Goal: Complete application form: Complete application form

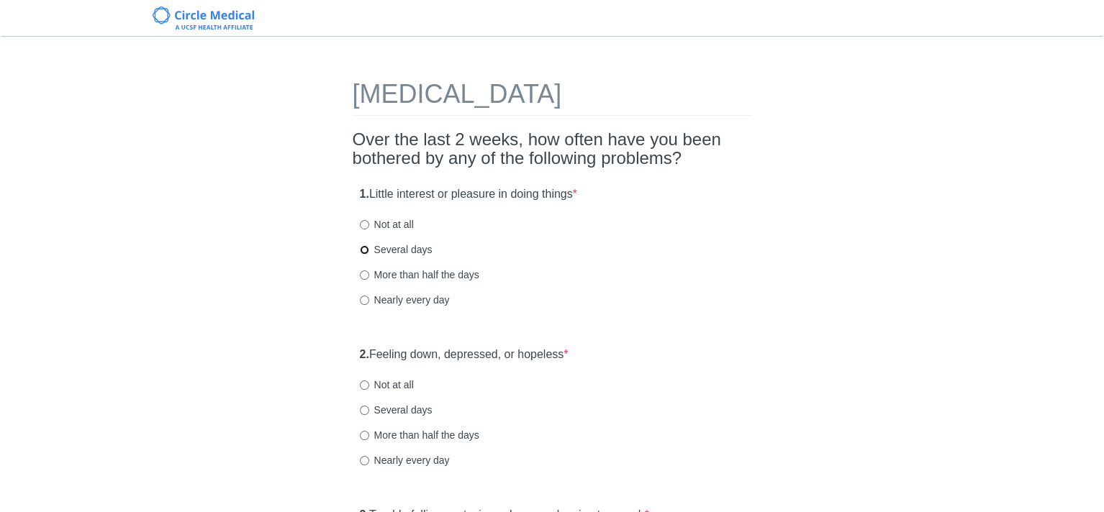
click at [361, 251] on input "Several days" at bounding box center [364, 249] width 9 height 9
radio input "true"
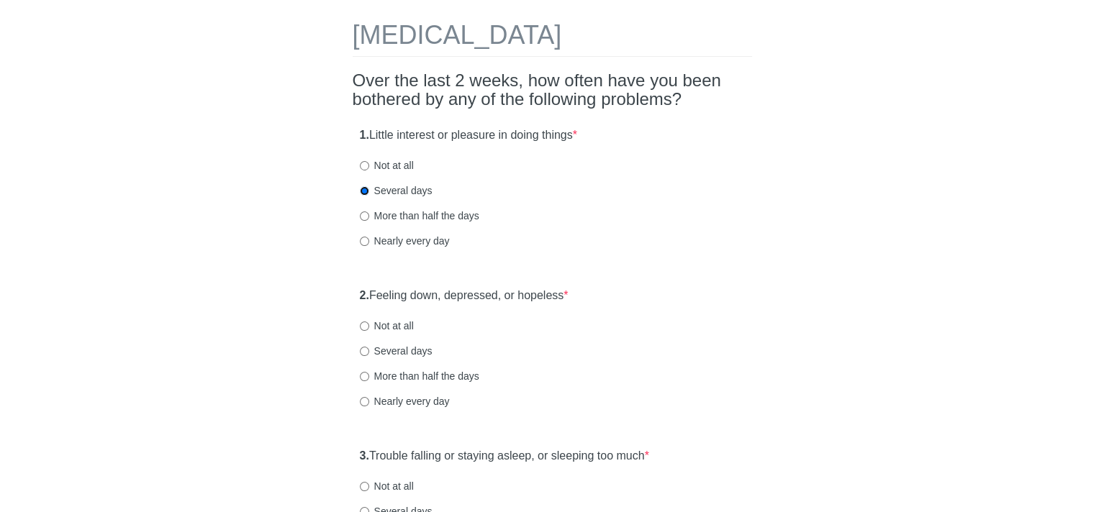
scroll to position [144, 0]
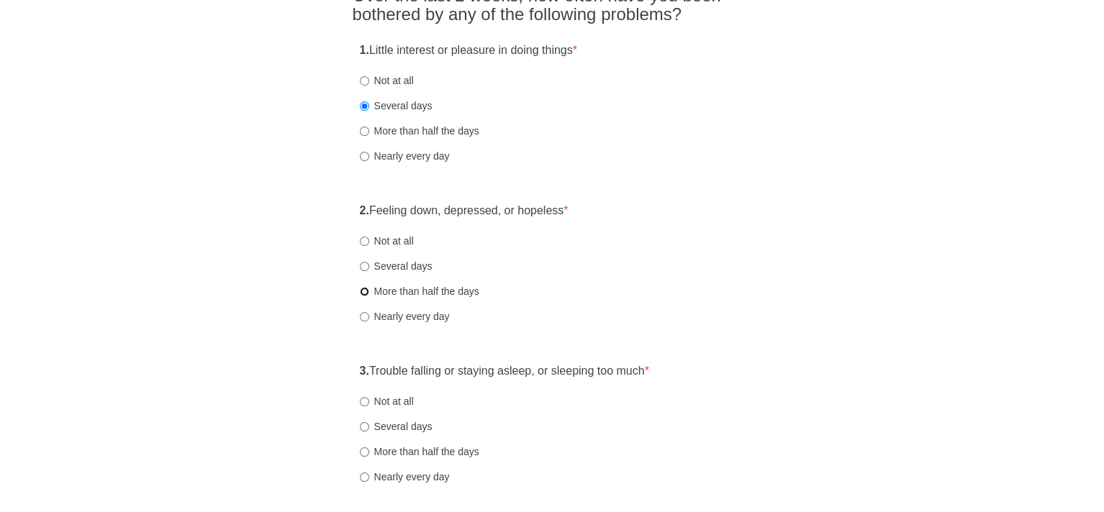
click at [362, 291] on input "More than half the days" at bounding box center [364, 291] width 9 height 9
radio input "true"
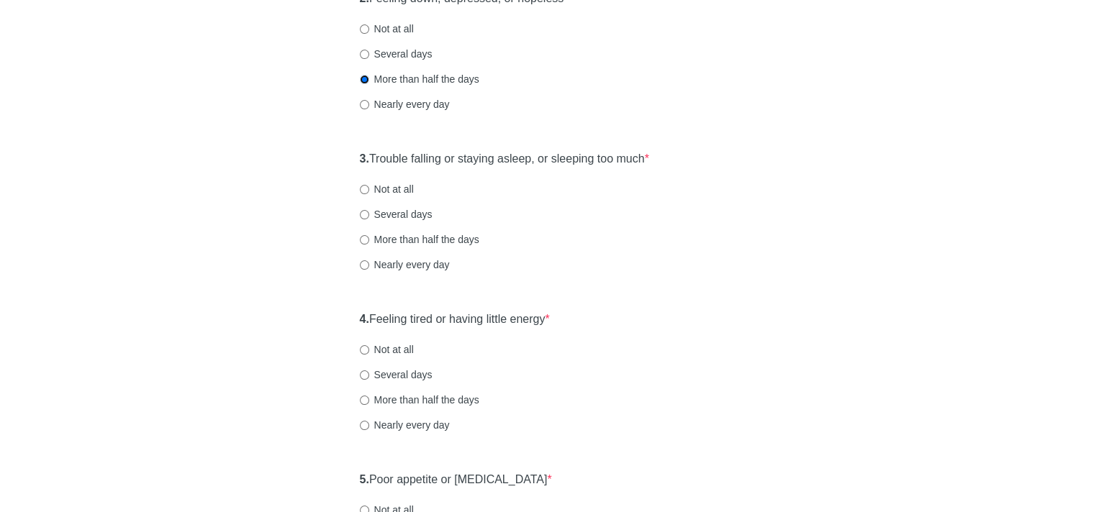
scroll to position [360, 0]
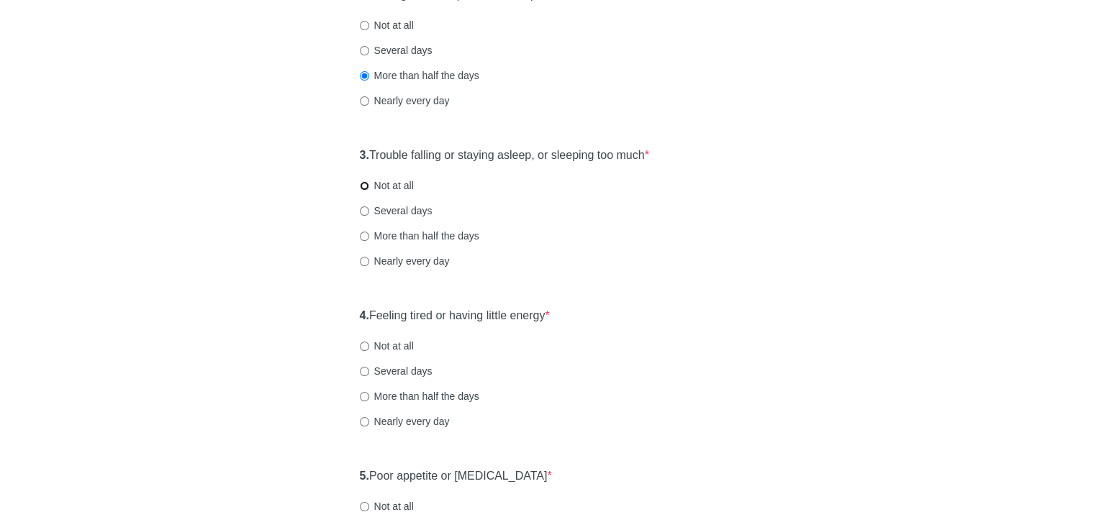
click at [363, 186] on input "Not at all" at bounding box center [364, 185] width 9 height 9
radio input "true"
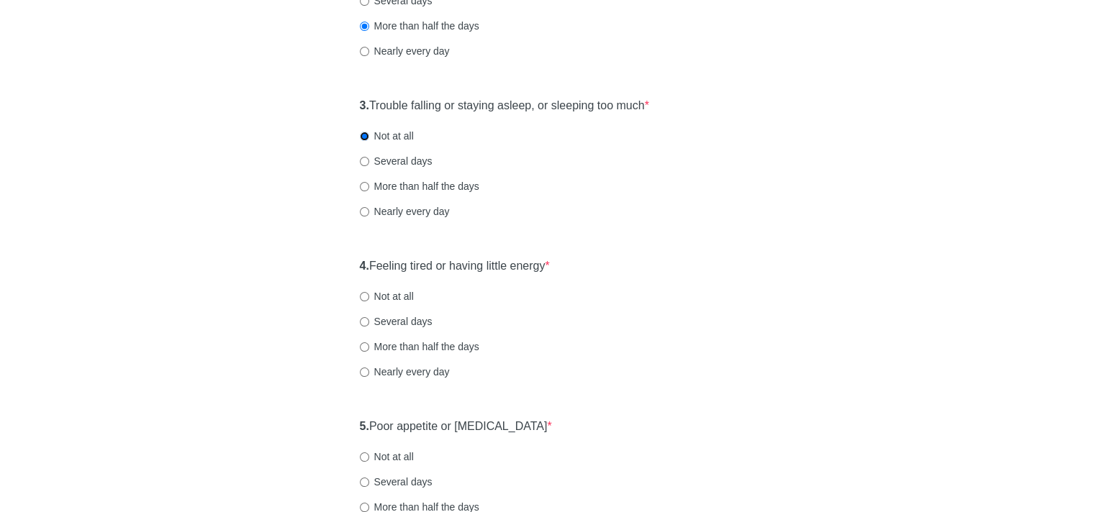
scroll to position [432, 0]
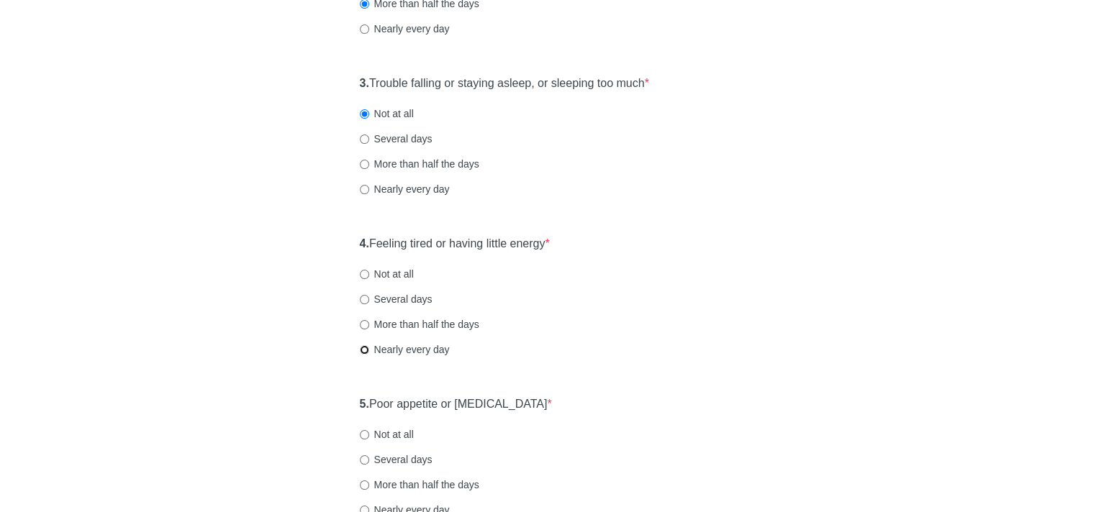
click at [361, 348] on input "Nearly every day" at bounding box center [364, 349] width 9 height 9
radio input "true"
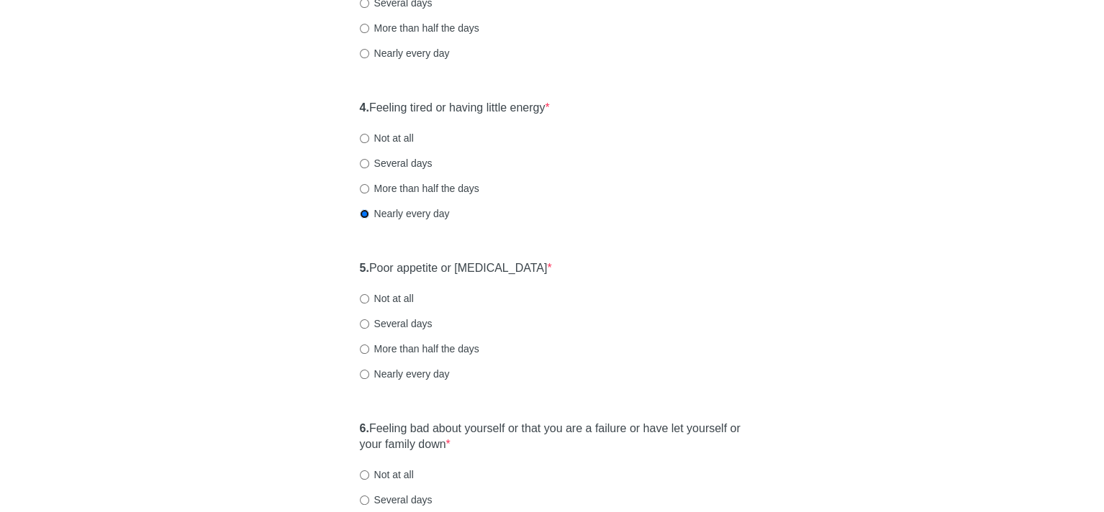
scroll to position [576, 0]
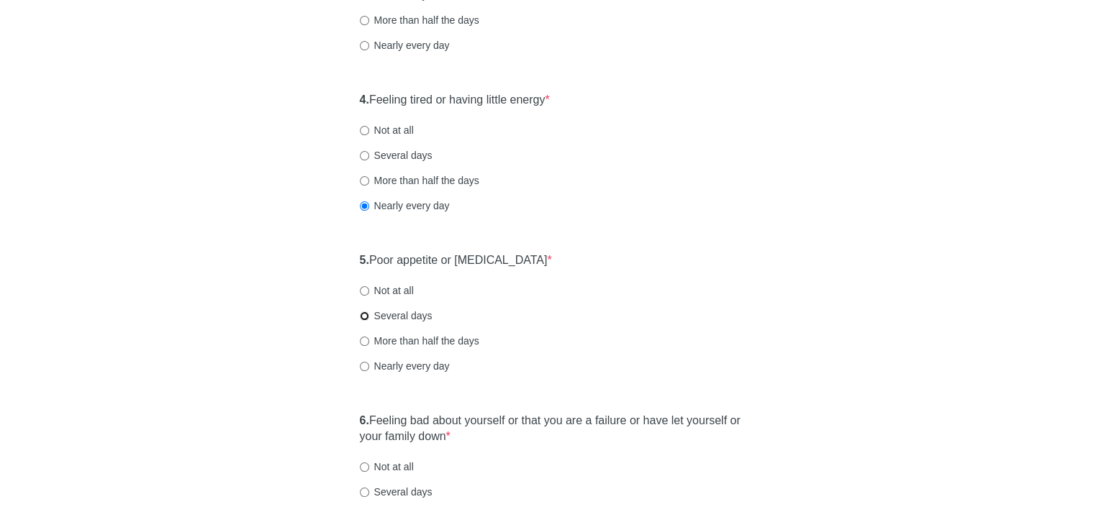
click at [362, 313] on input "Several days" at bounding box center [364, 316] width 9 height 9
radio input "true"
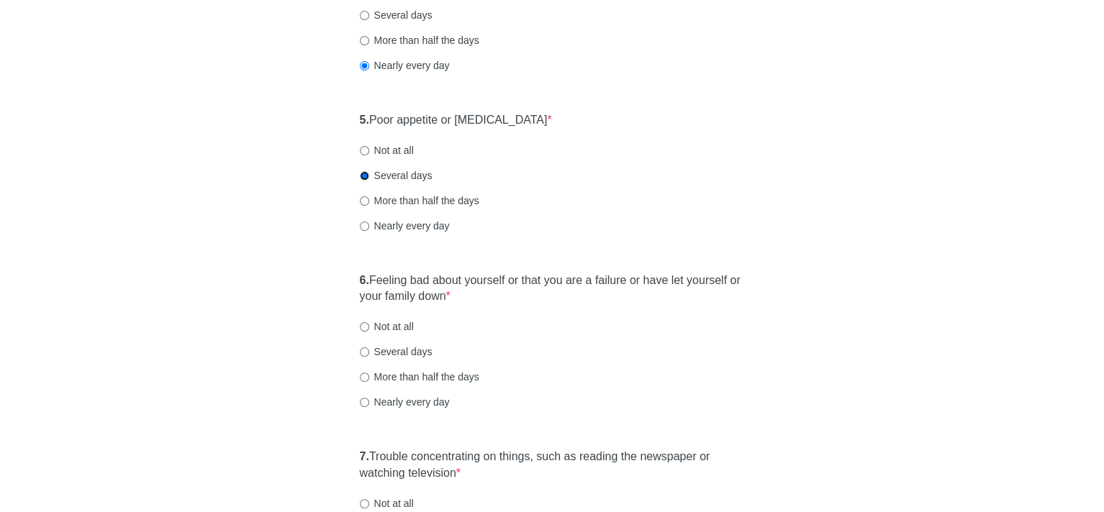
scroll to position [720, 0]
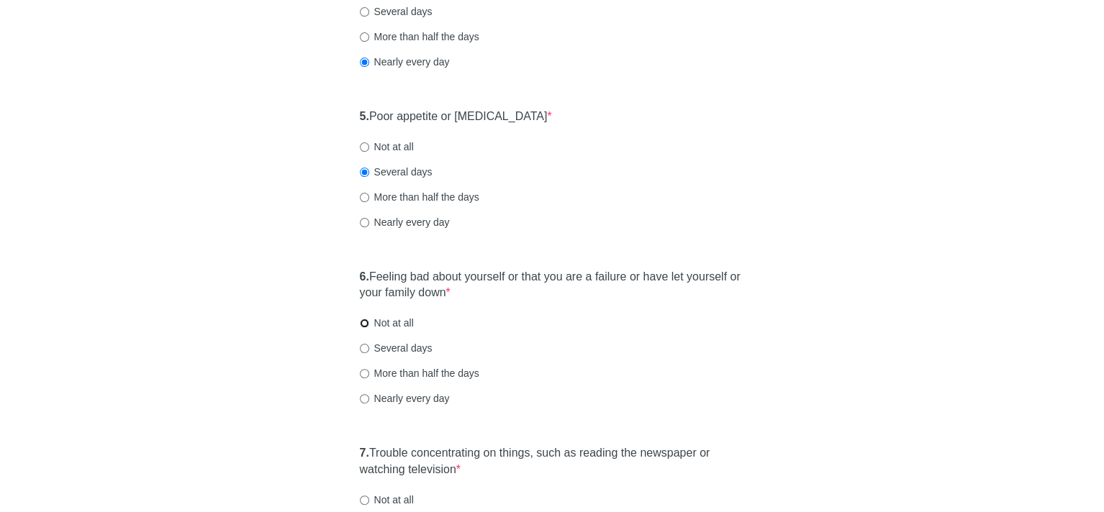
click at [364, 322] on input "Not at all" at bounding box center [364, 323] width 9 height 9
radio input "true"
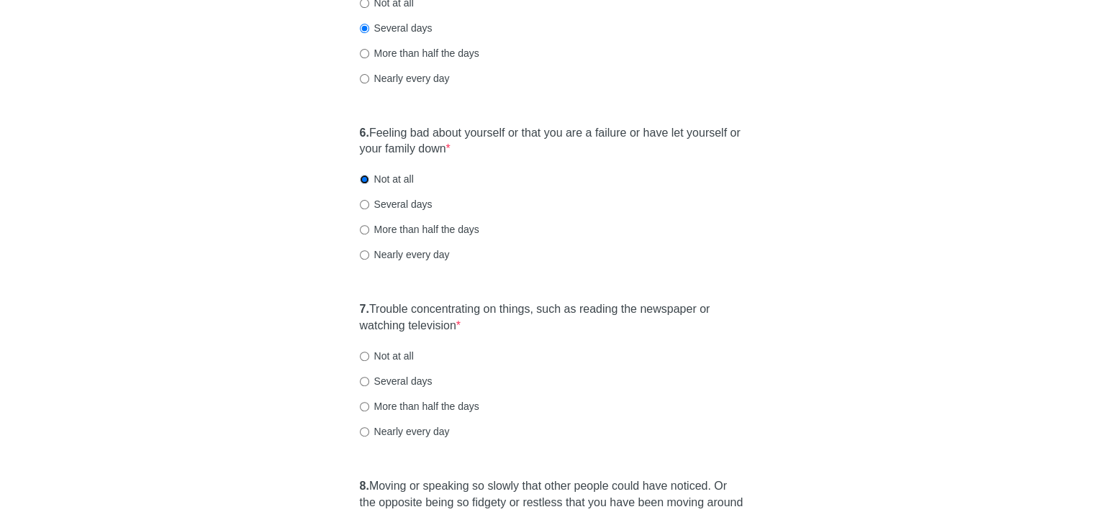
scroll to position [936, 0]
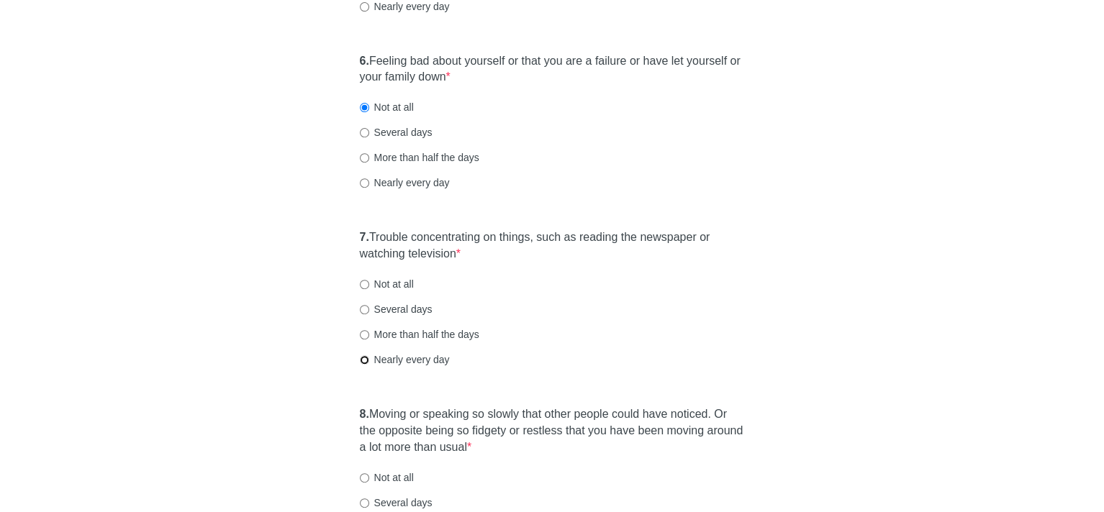
click at [363, 358] on input "Nearly every day" at bounding box center [364, 360] width 9 height 9
radio input "true"
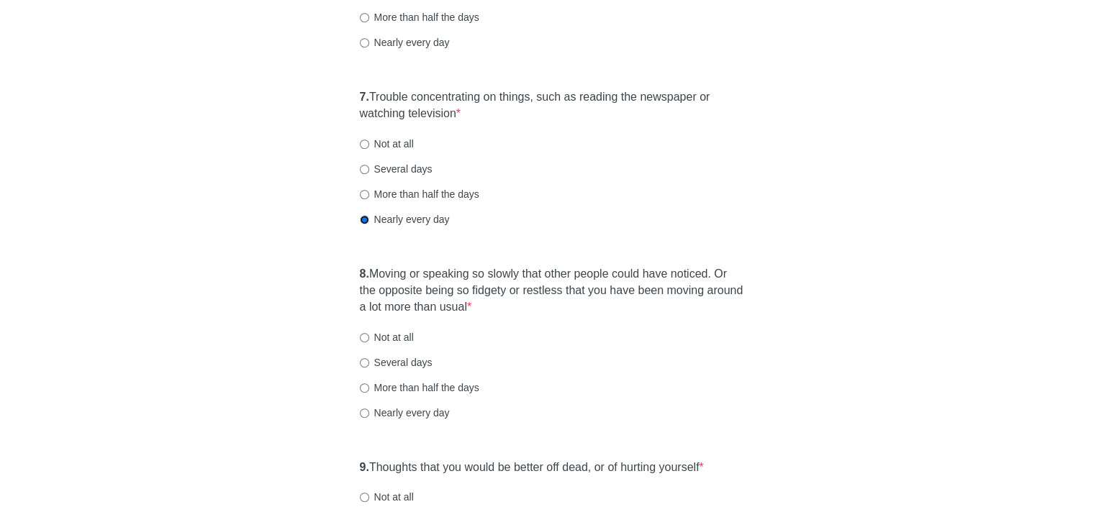
scroll to position [1080, 0]
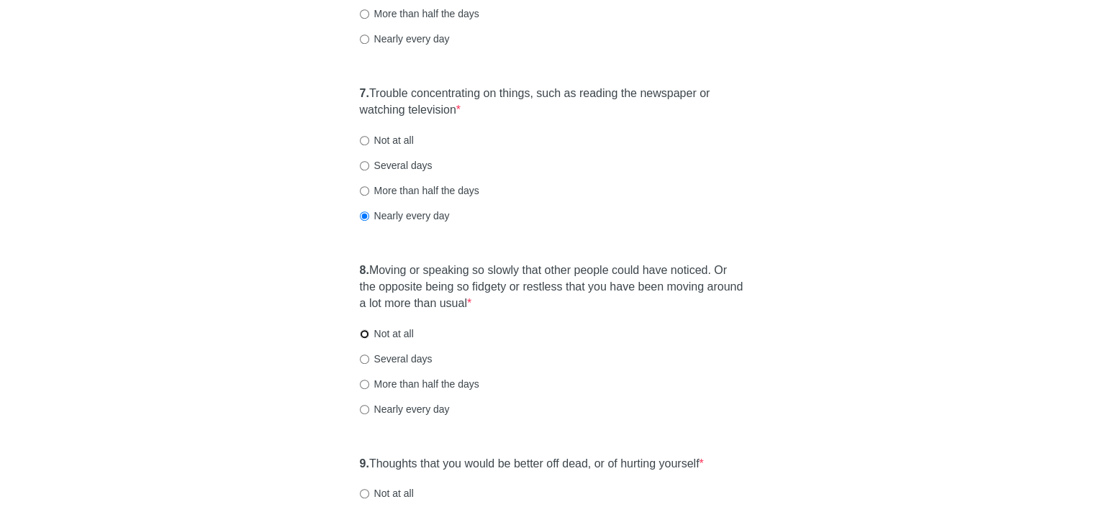
click at [361, 333] on input "Not at all" at bounding box center [364, 334] width 9 height 9
radio input "true"
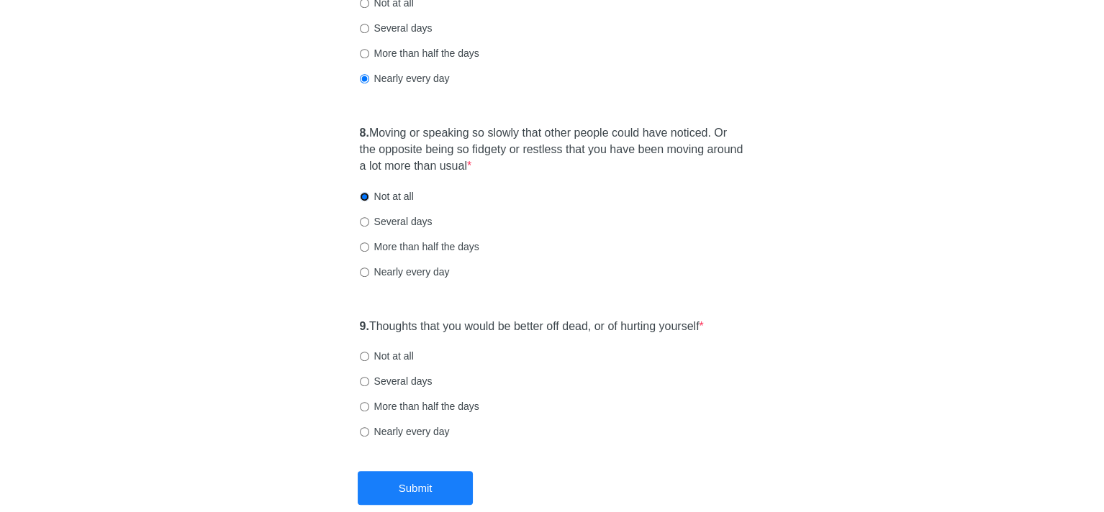
scroll to position [1224, 0]
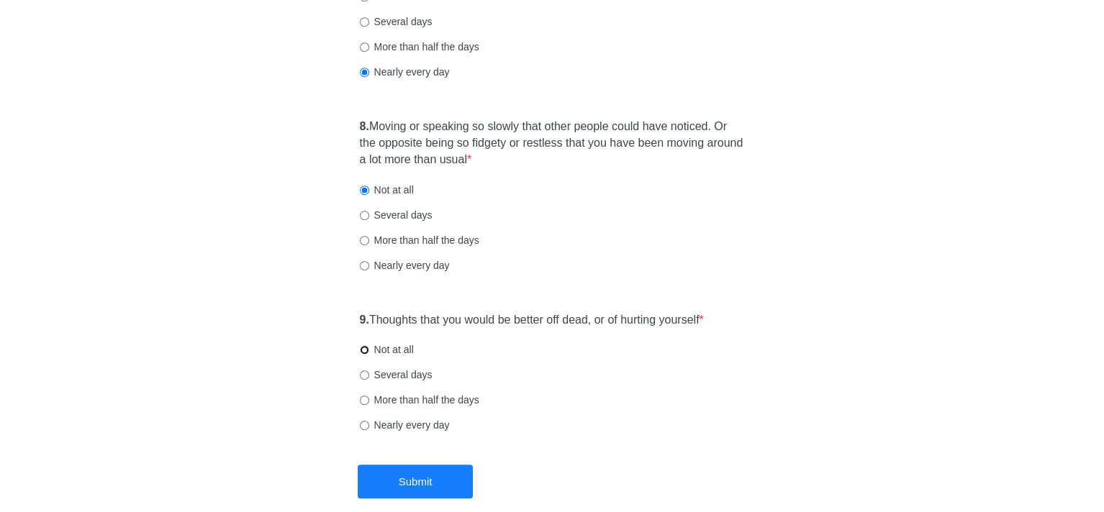
click at [362, 351] on input "Not at all" at bounding box center [364, 349] width 9 height 9
radio input "true"
click at [430, 476] on button "Submit" at bounding box center [415, 482] width 115 height 34
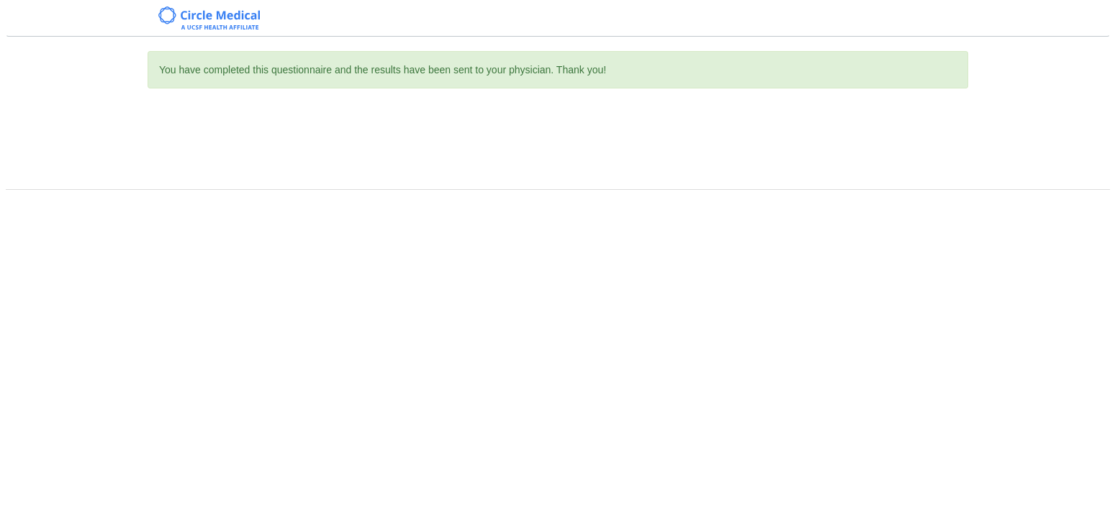
scroll to position [0, 0]
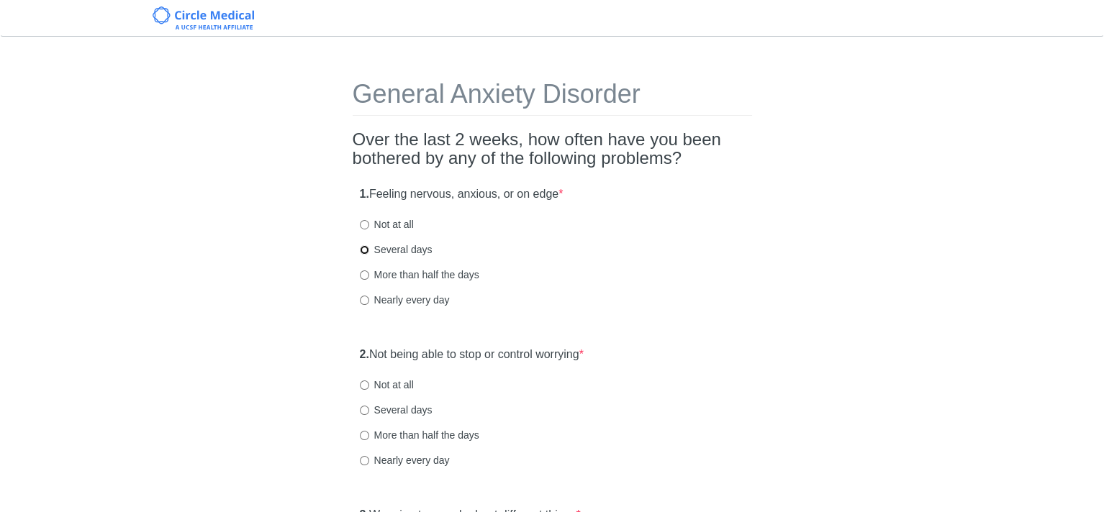
click at [363, 249] on input "Several days" at bounding box center [364, 249] width 9 height 9
radio input "true"
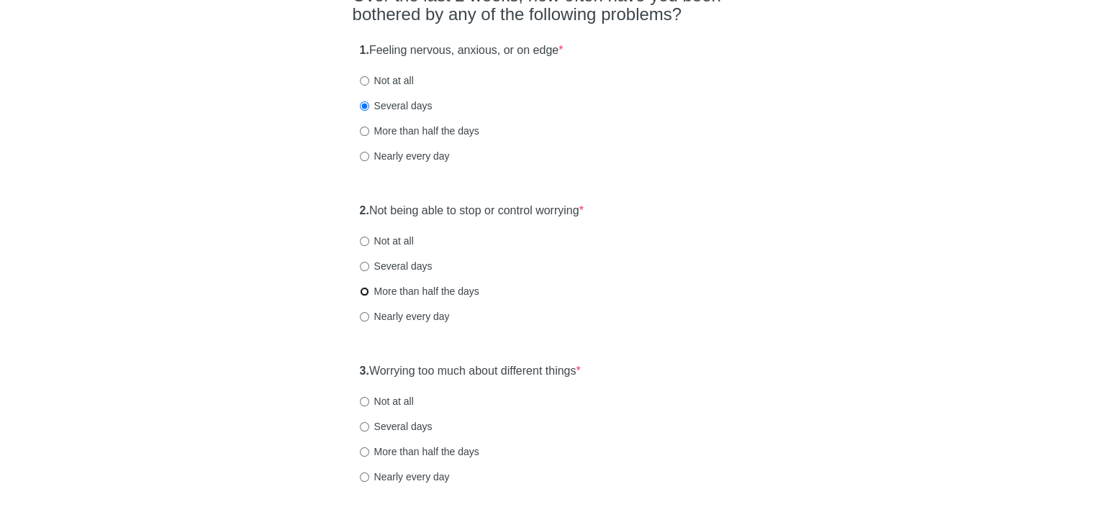
click at [361, 292] on input "More than half the days" at bounding box center [364, 291] width 9 height 9
radio input "true"
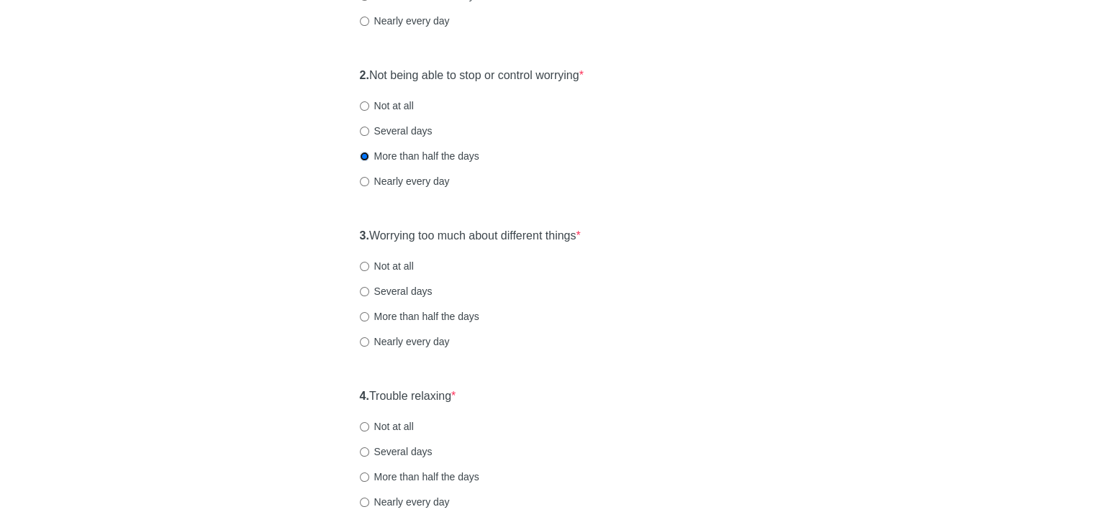
scroll to position [288, 0]
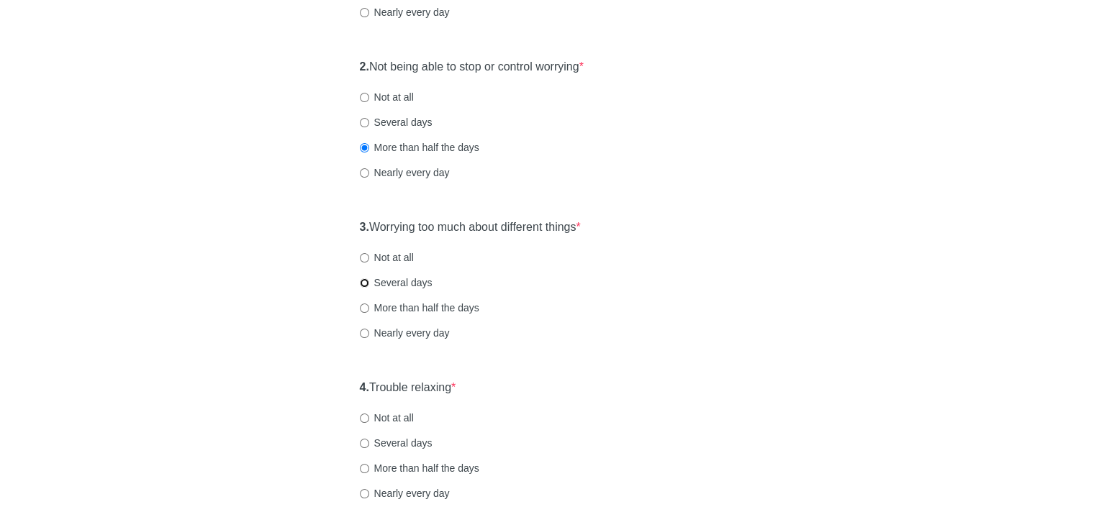
click at [363, 279] on input "Several days" at bounding box center [364, 283] width 9 height 9
radio input "true"
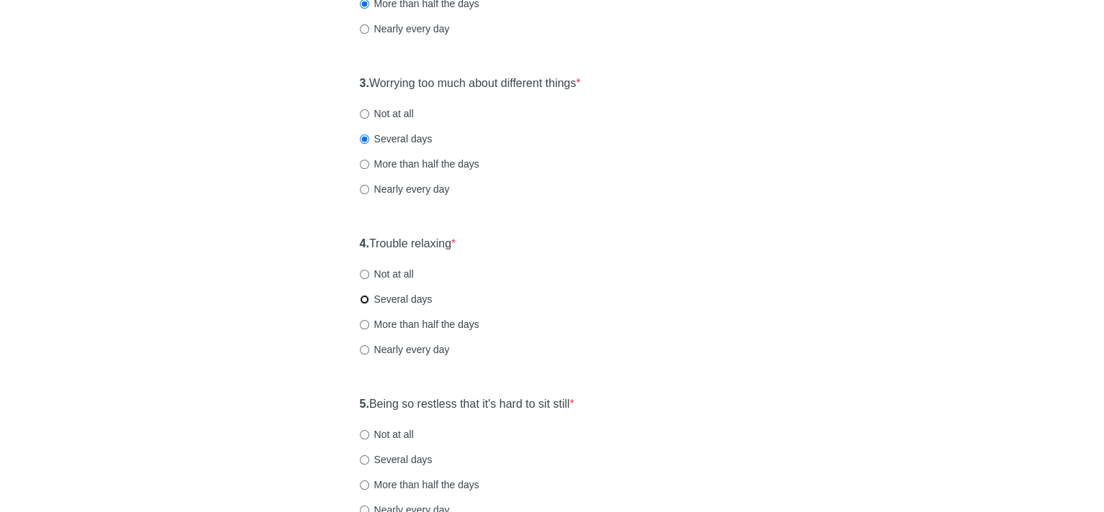
click at [363, 298] on input "Several days" at bounding box center [364, 299] width 9 height 9
radio input "true"
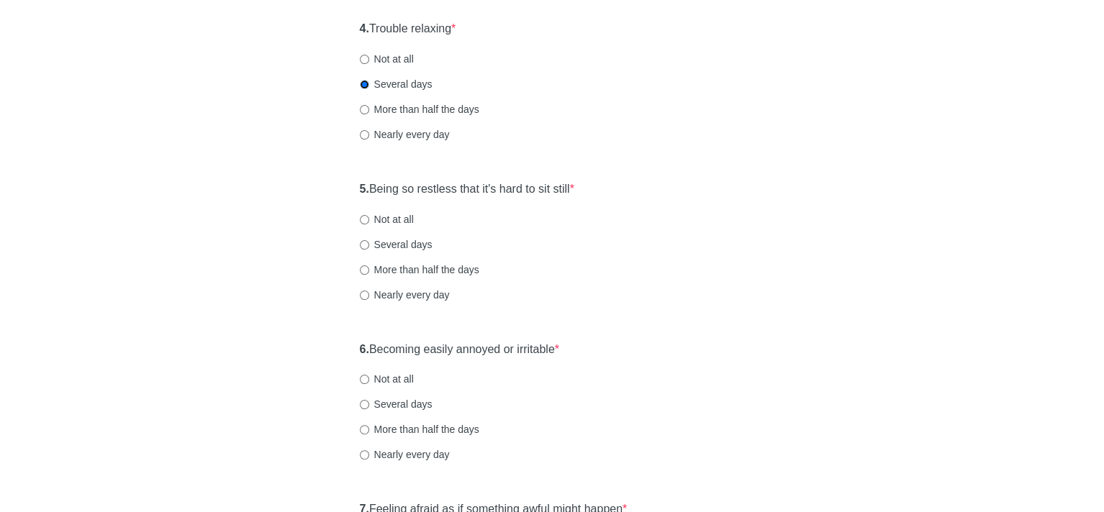
scroll to position [648, 0]
click at [363, 215] on input "Not at all" at bounding box center [364, 218] width 9 height 9
radio input "true"
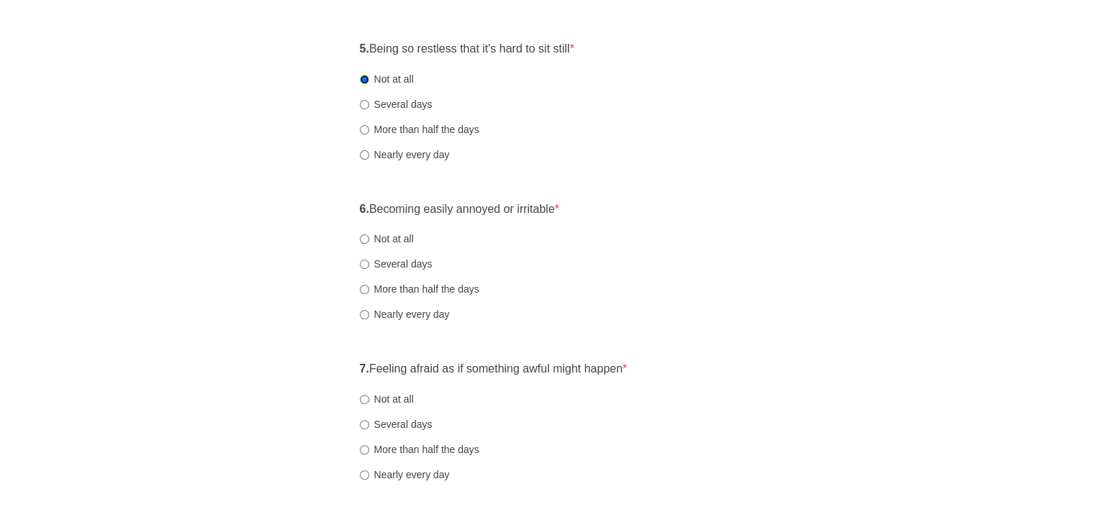
scroll to position [792, 0]
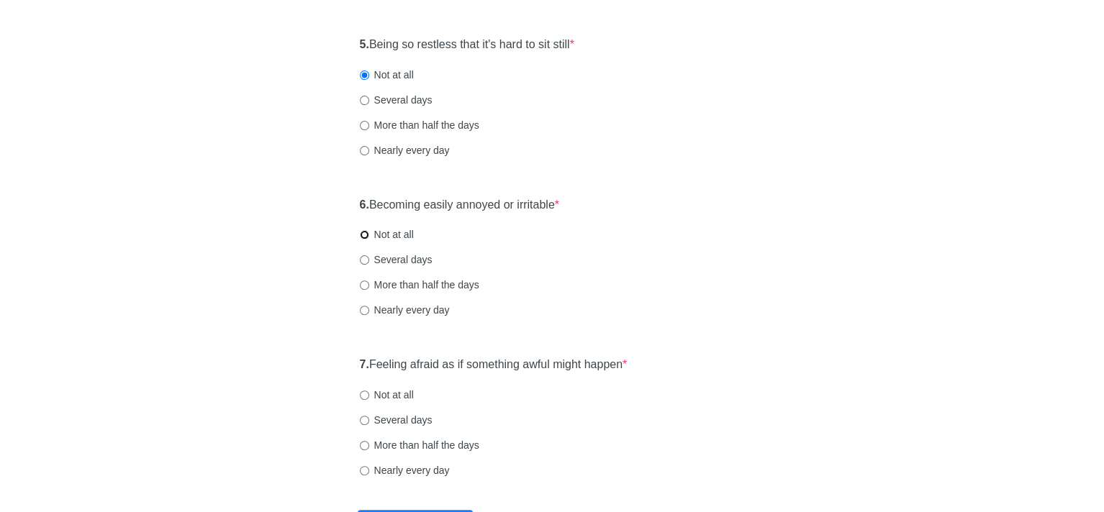
click at [363, 232] on input "Not at all" at bounding box center [364, 234] width 9 height 9
radio input "true"
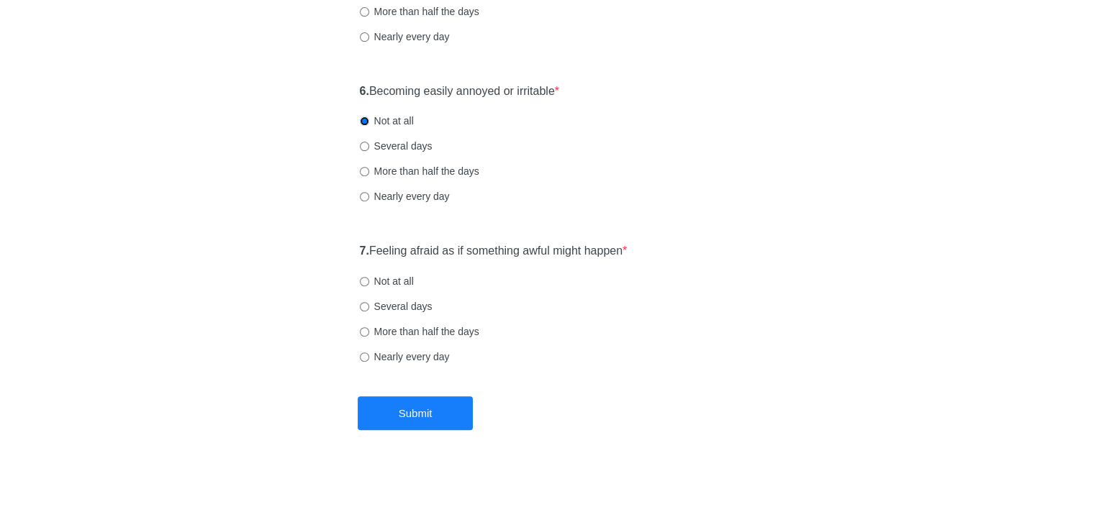
scroll to position [910, 0]
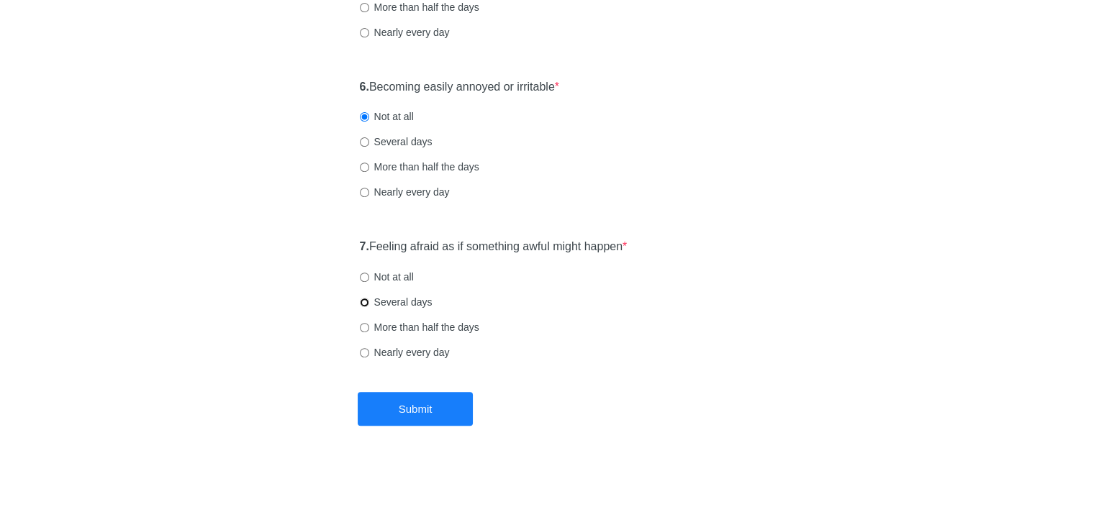
click at [364, 299] on input "Several days" at bounding box center [364, 302] width 9 height 9
radio input "true"
click at [453, 404] on button "Submit" at bounding box center [415, 409] width 115 height 34
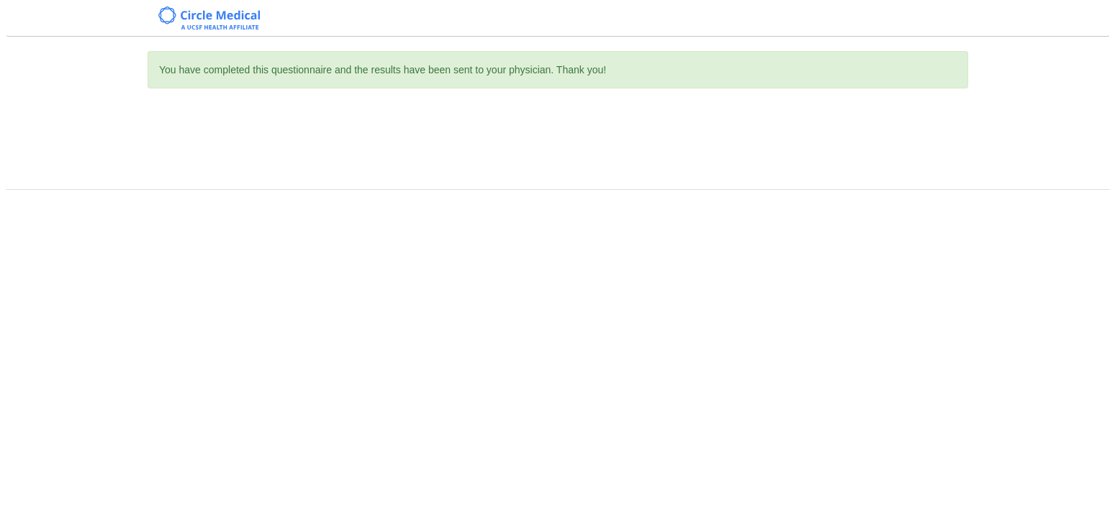
scroll to position [0, 0]
